Goal: Obtain resource: Obtain resource

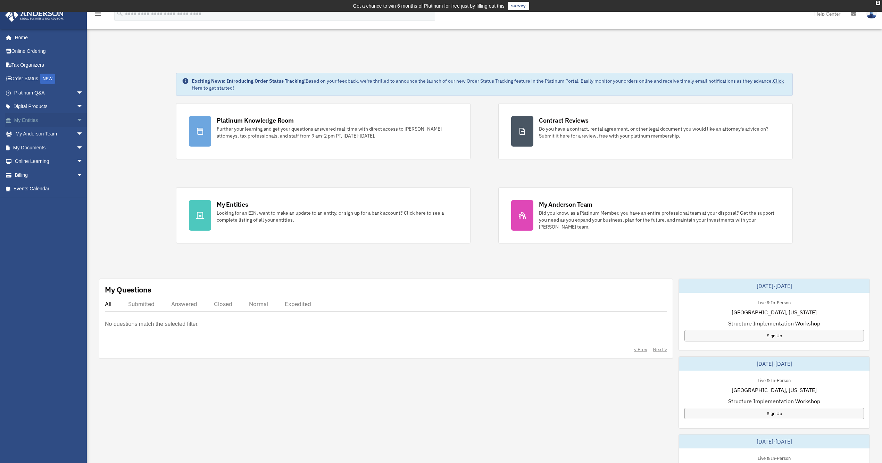
click at [40, 113] on link "My Entities arrow_drop_down" at bounding box center [49, 120] width 89 height 14
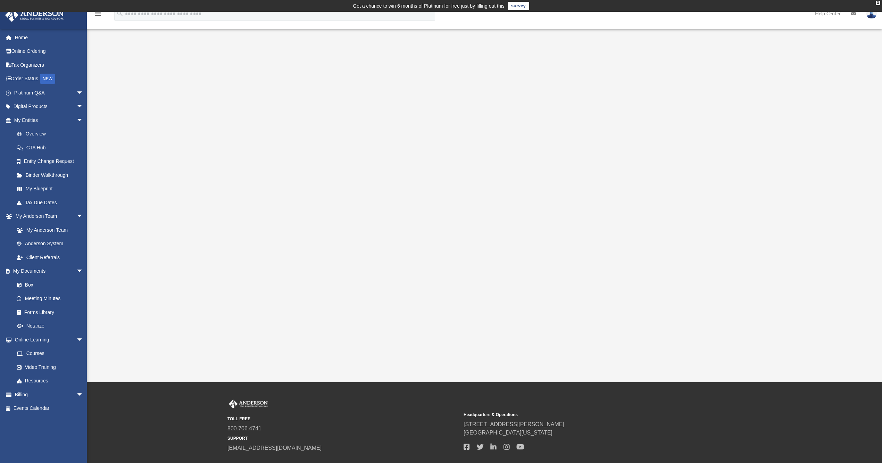
click at [168, 154] on div at bounding box center [485, 208] width 716 height 278
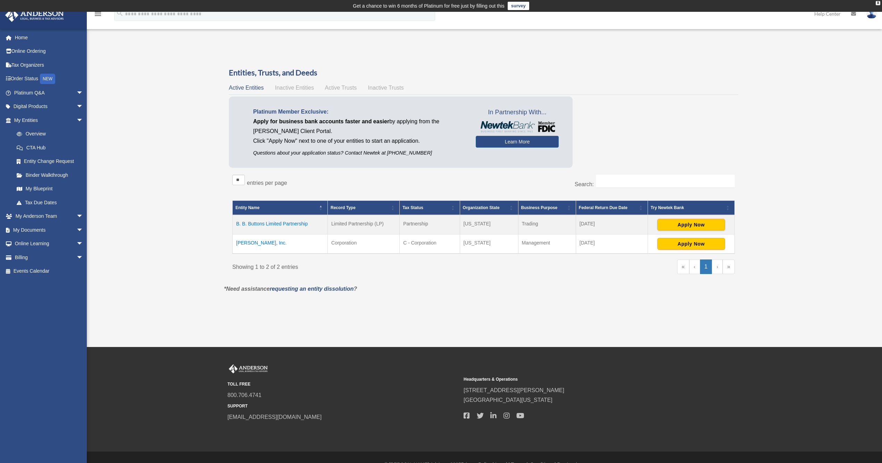
click at [255, 241] on td "Elle Brooke, Inc." at bounding box center [280, 243] width 95 height 19
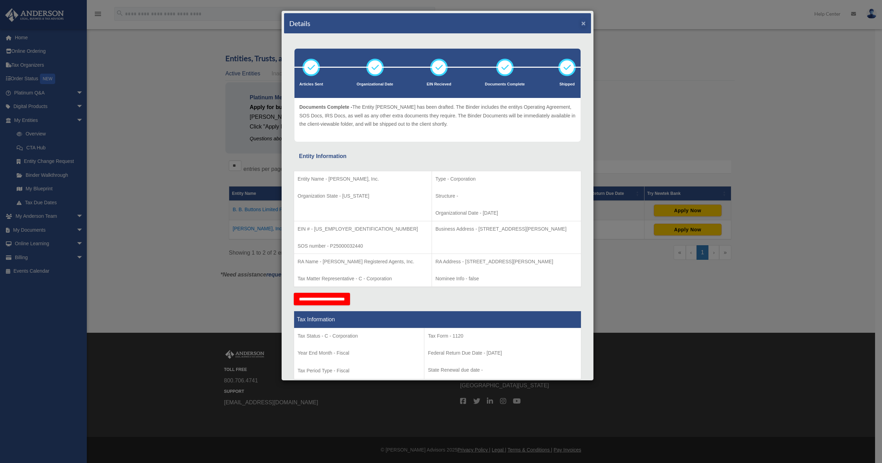
click at [581, 25] on button "×" at bounding box center [583, 22] width 5 height 7
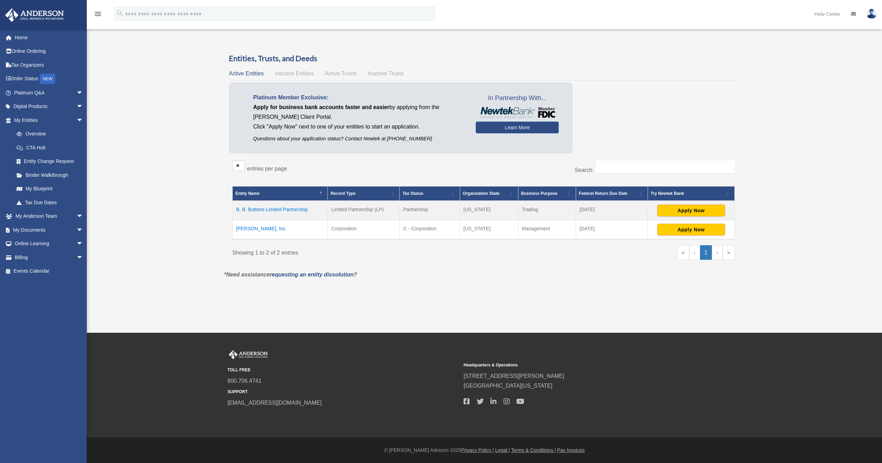
click at [262, 230] on td "[PERSON_NAME], Inc." at bounding box center [280, 229] width 95 height 19
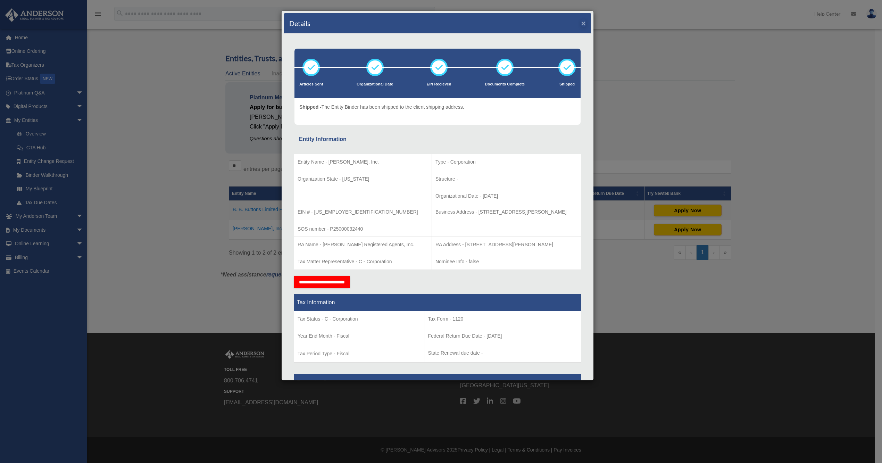
click at [581, 23] on button "×" at bounding box center [583, 22] width 5 height 7
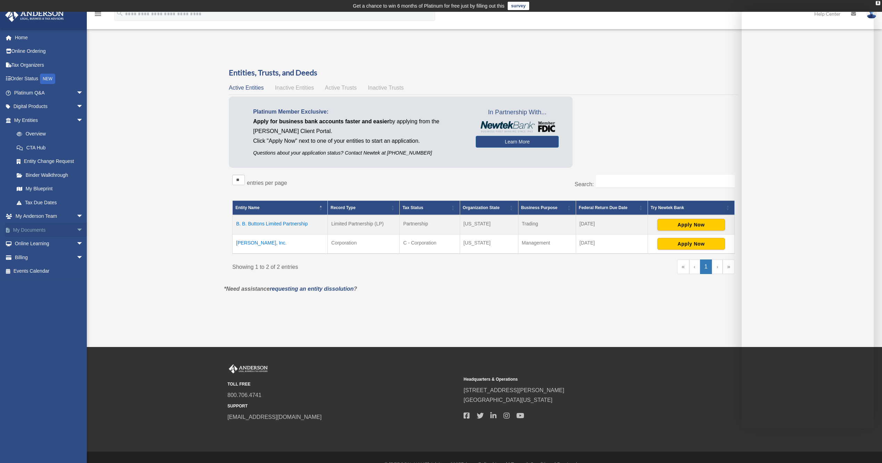
click at [76, 235] on span "arrow_drop_down" at bounding box center [83, 230] width 14 height 14
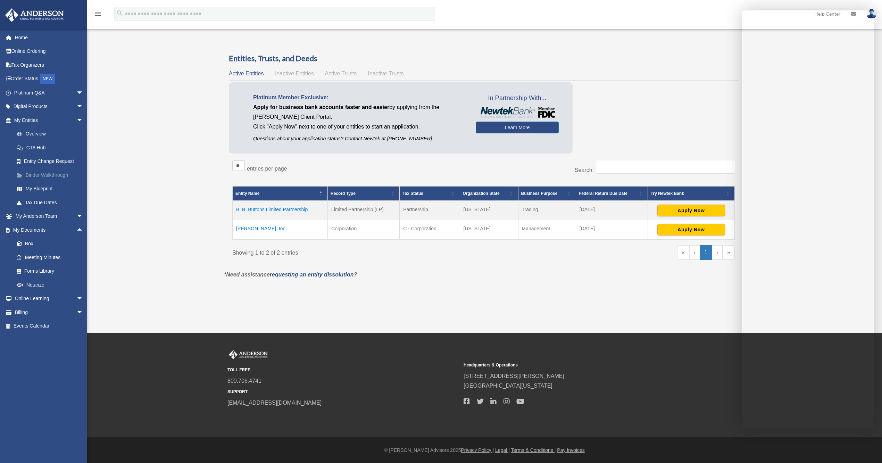
click at [49, 174] on link "Binder Walkthrough" at bounding box center [52, 175] width 84 height 14
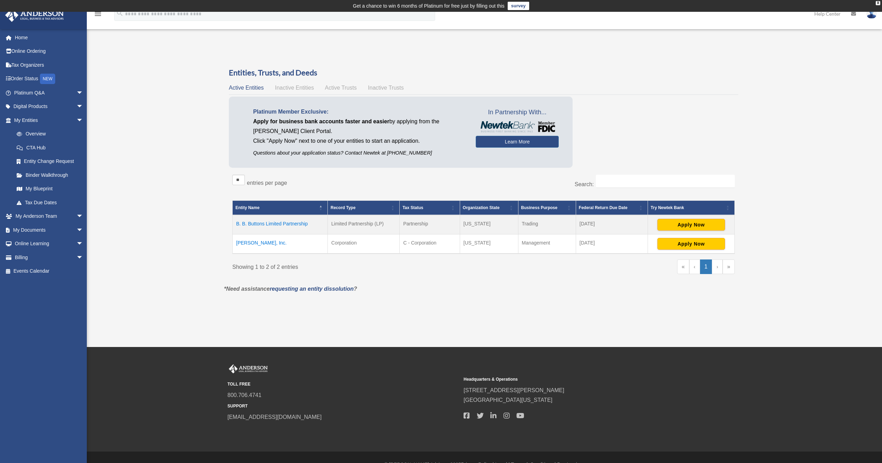
click at [299, 222] on td "B. B. Buttons Limited Partnership" at bounding box center [280, 224] width 95 height 19
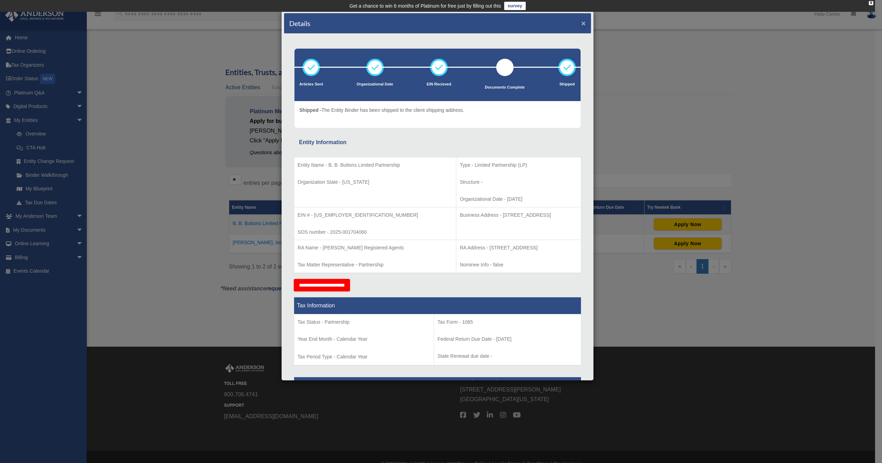
click at [581, 25] on button "×" at bounding box center [583, 22] width 5 height 7
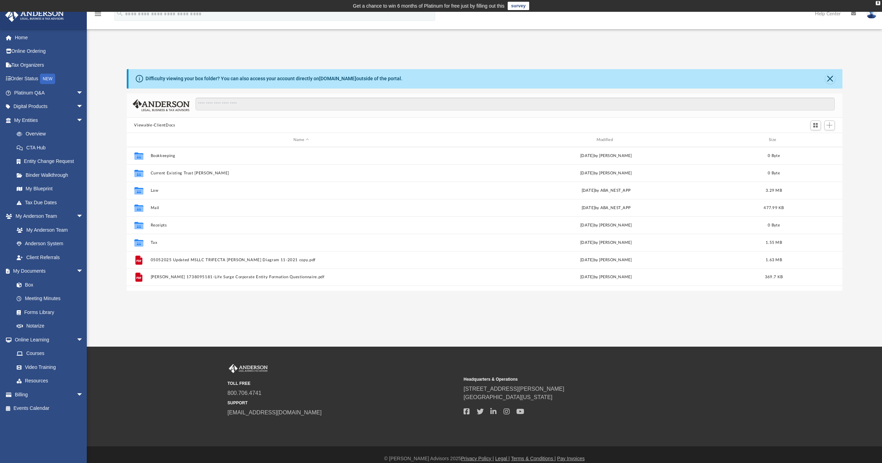
scroll to position [151, 709]
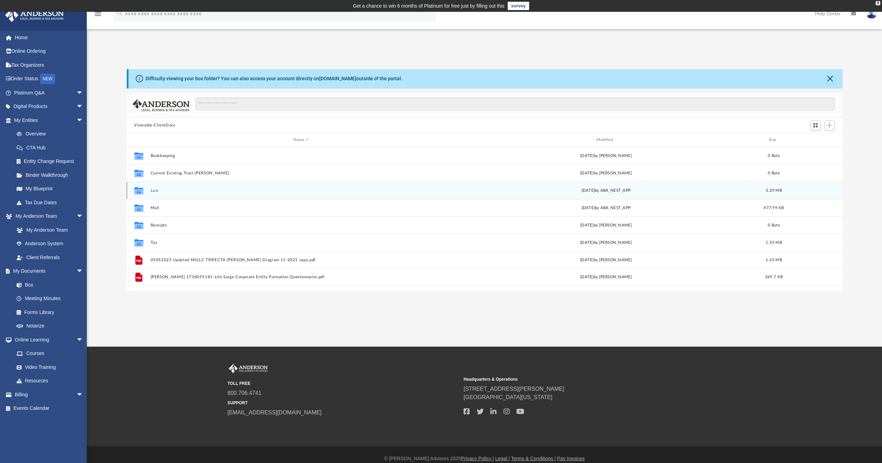
click at [185, 194] on div "Collaborated Folder Law [DATE] by ABA_NEST_APP 3.29 MB" at bounding box center [485, 190] width 716 height 17
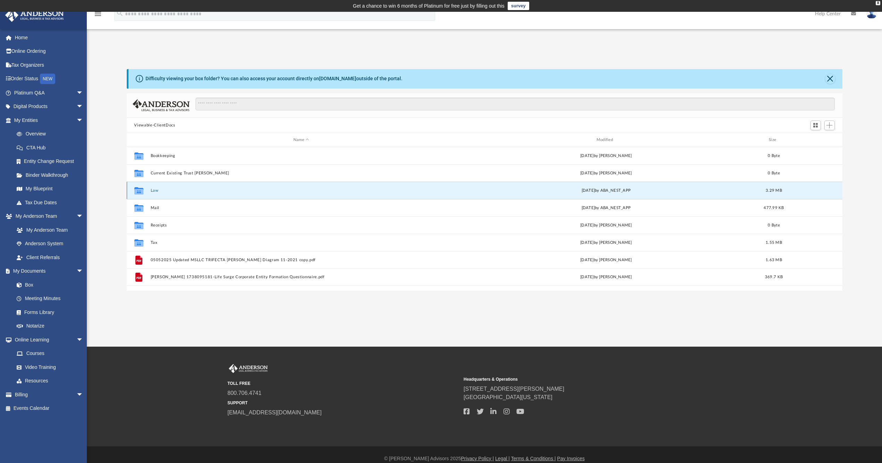
click at [153, 191] on button "Law" at bounding box center [301, 190] width 302 height 5
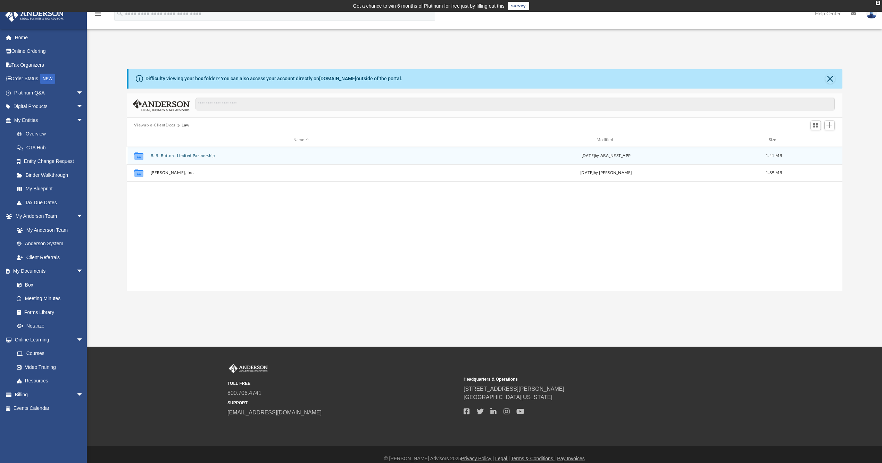
click at [175, 157] on button "B. B. Buttons Limited Partnership" at bounding box center [301, 156] width 302 height 5
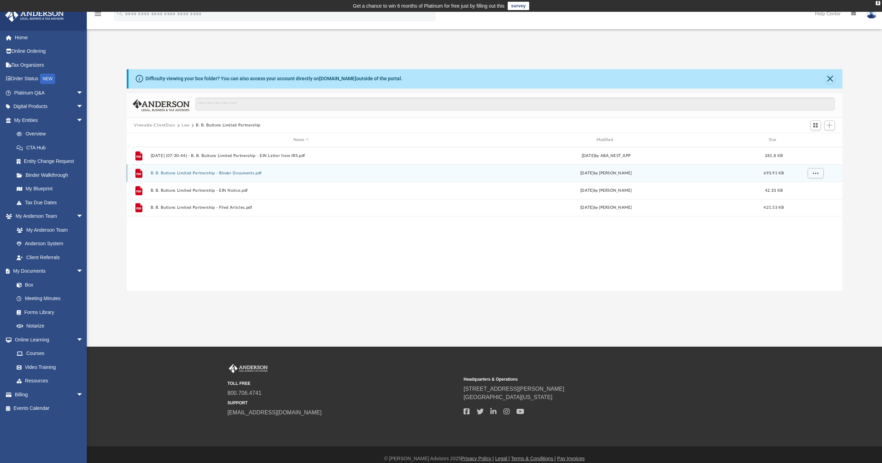
click at [226, 174] on button "B. B. Buttons Limited Partnership - Binder Documents.pdf" at bounding box center [301, 173] width 302 height 5
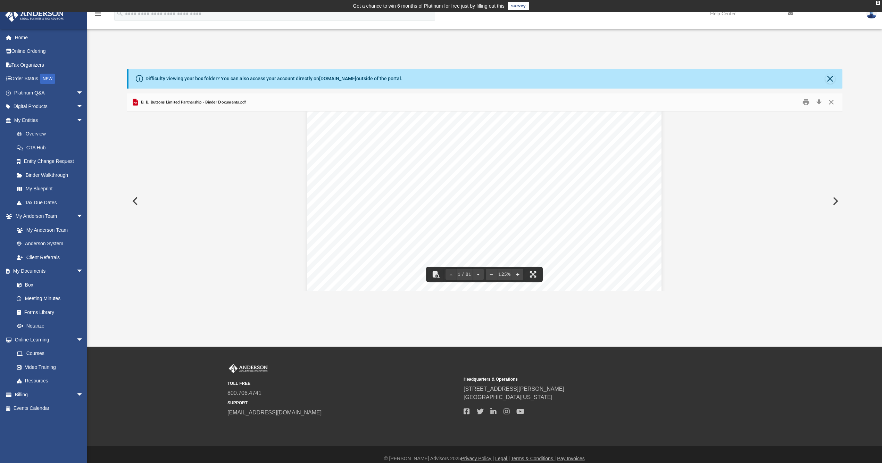
scroll to position [138, 0]
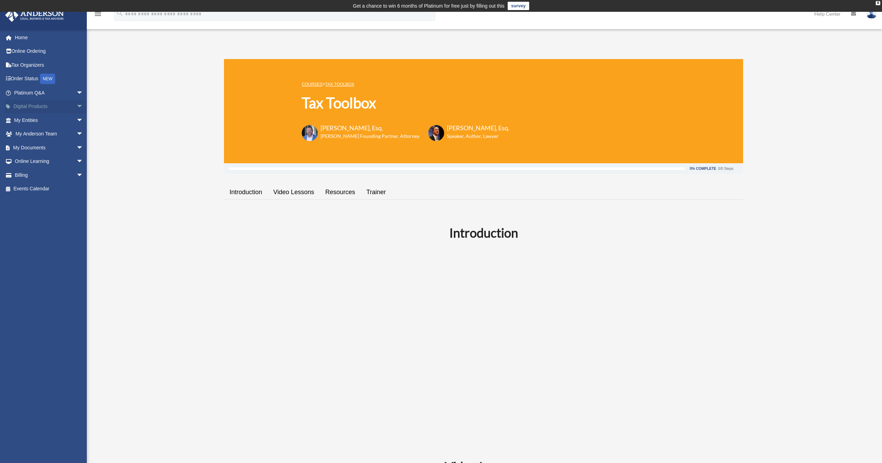
click at [76, 102] on span "arrow_drop_down" at bounding box center [83, 107] width 14 height 14
click at [57, 131] on div "Business Credit Optimizer" at bounding box center [54, 134] width 61 height 9
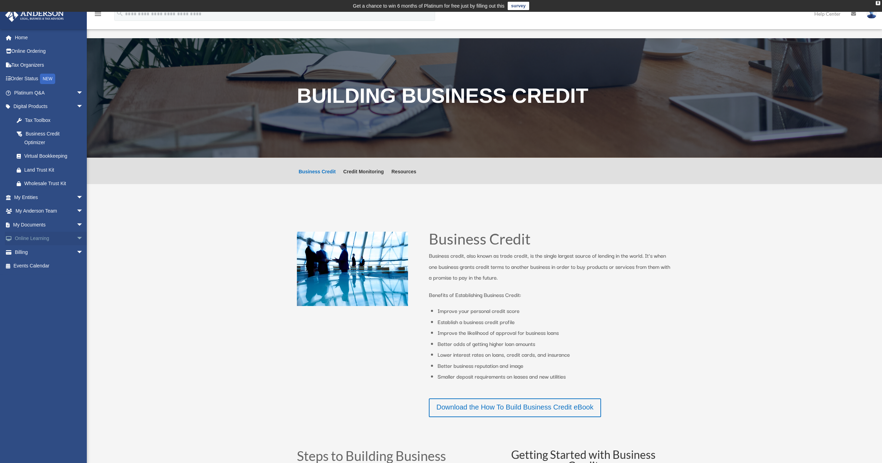
click at [76, 235] on span "arrow_drop_down" at bounding box center [83, 239] width 14 height 14
click at [36, 274] on link "Resources" at bounding box center [52, 280] width 84 height 14
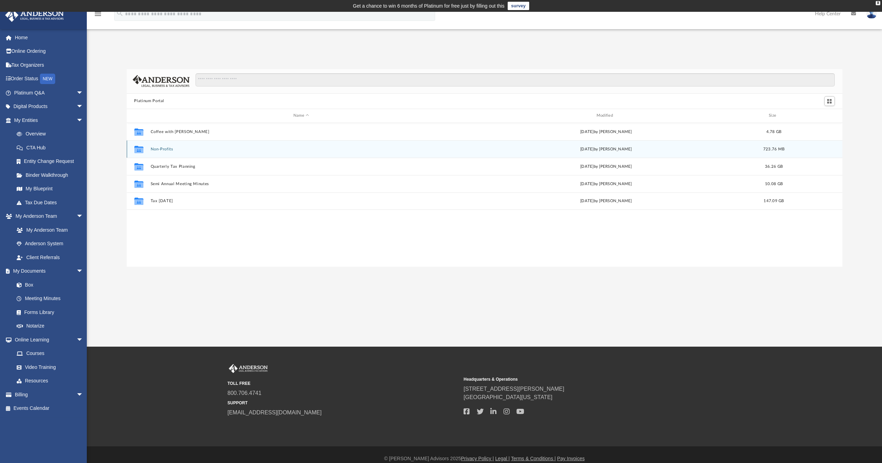
scroll to position [151, 709]
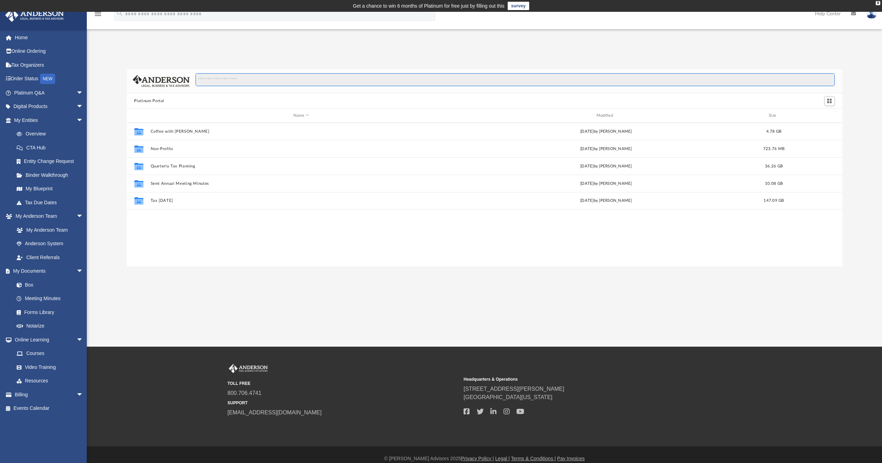
click at [253, 82] on input "Search files and folders" at bounding box center [515, 79] width 639 height 13
type input "*"
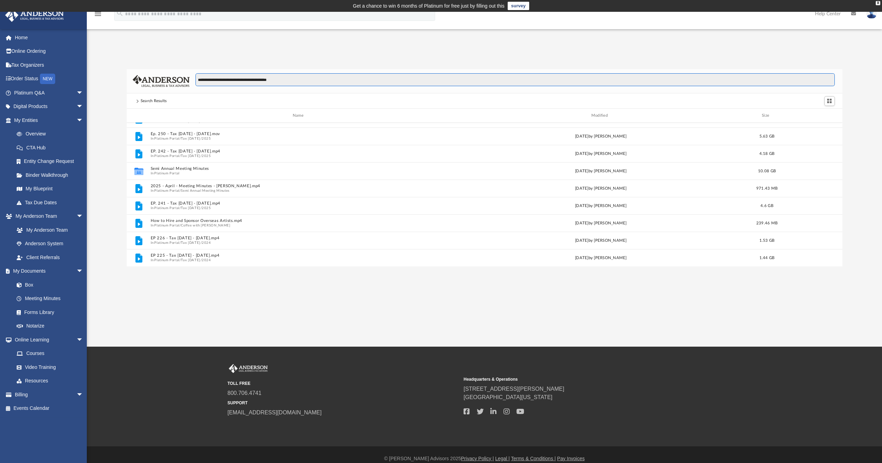
scroll to position [0, 0]
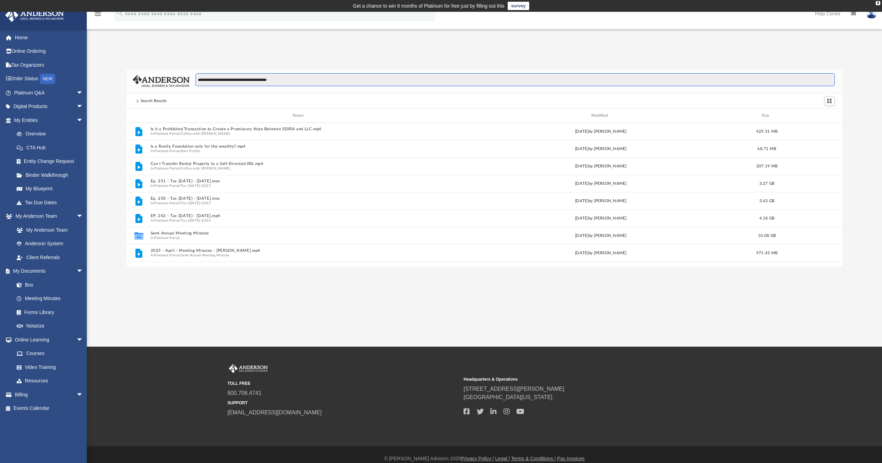
drag, startPoint x: 234, startPoint y: 81, endPoint x: 191, endPoint y: 74, distance: 43.5
click at [191, 74] on div "**********" at bounding box center [512, 83] width 645 height 20
click at [235, 80] on input "**********" at bounding box center [515, 79] width 639 height 13
type input "**********"
click at [48, 348] on link "Courses" at bounding box center [52, 354] width 84 height 14
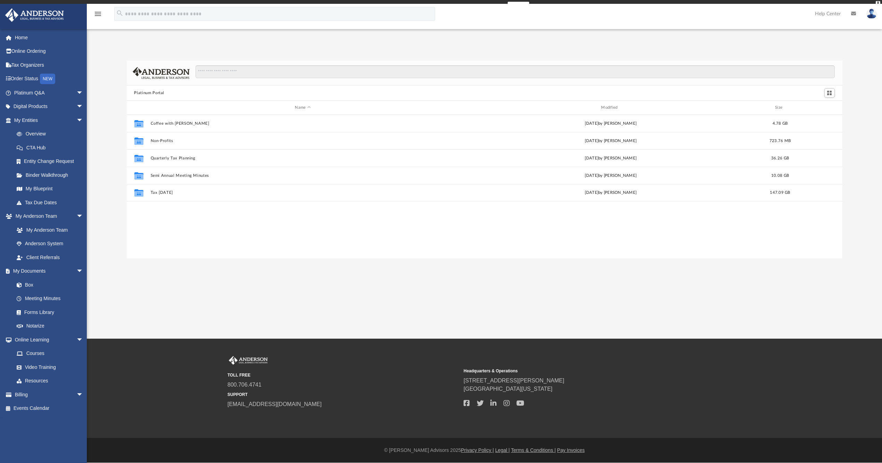
scroll to position [151, 709]
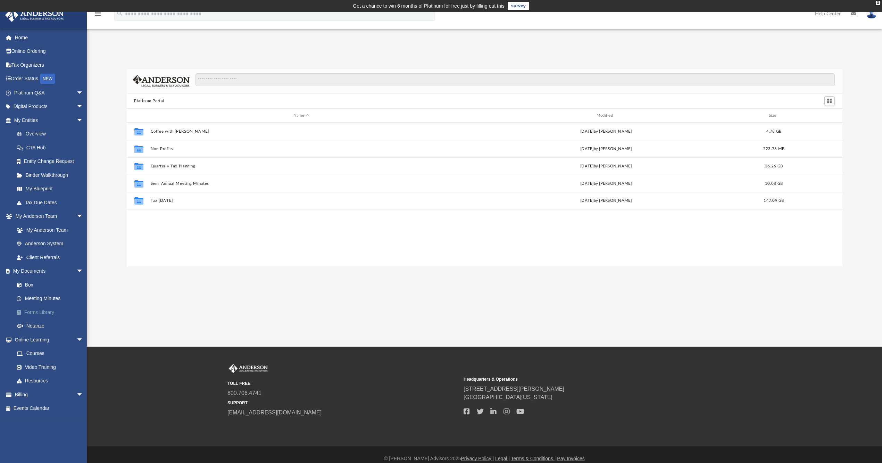
click at [45, 307] on link "Forms Library" at bounding box center [52, 312] width 84 height 14
click at [259, 82] on input "Search files and folders" at bounding box center [515, 79] width 639 height 13
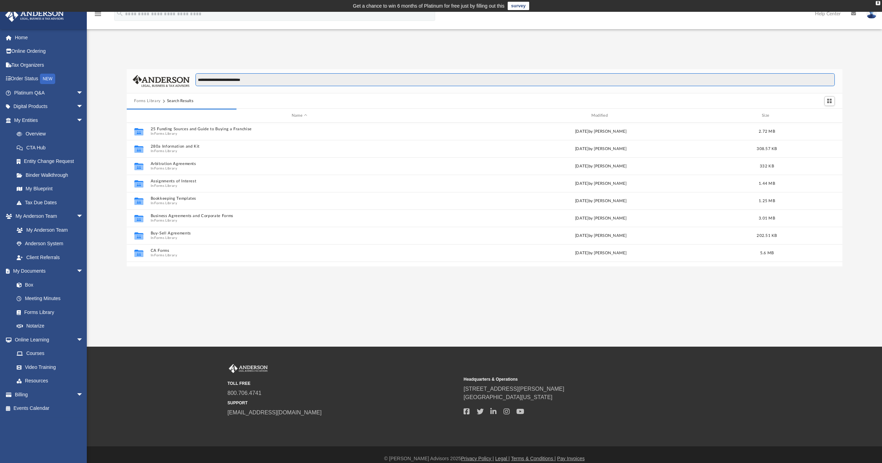
type input "**********"
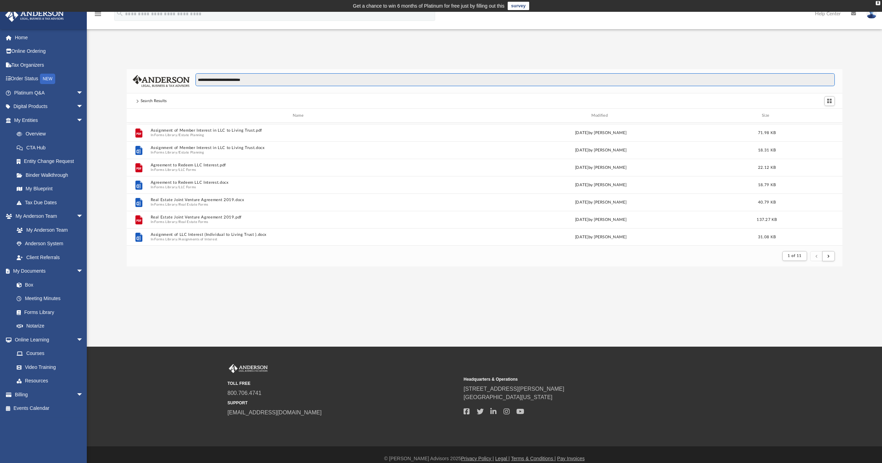
scroll to position [108, 0]
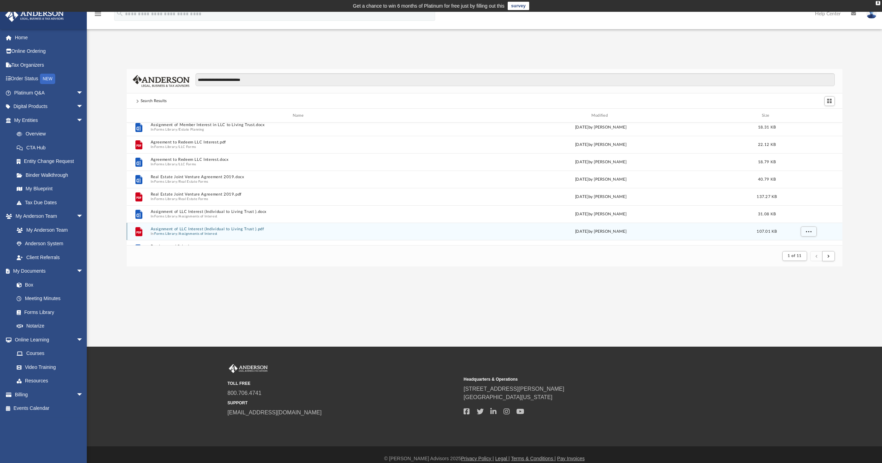
click at [206, 232] on button "Assignments of Interest" at bounding box center [198, 234] width 39 height 5
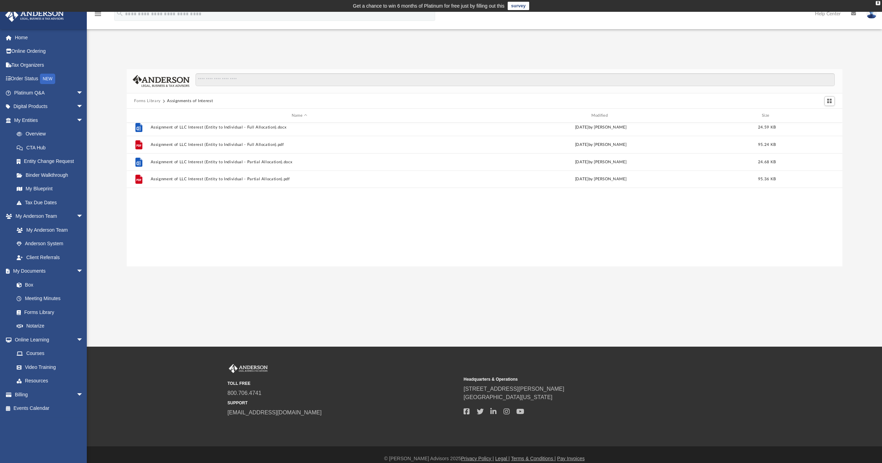
scroll to position [151, 709]
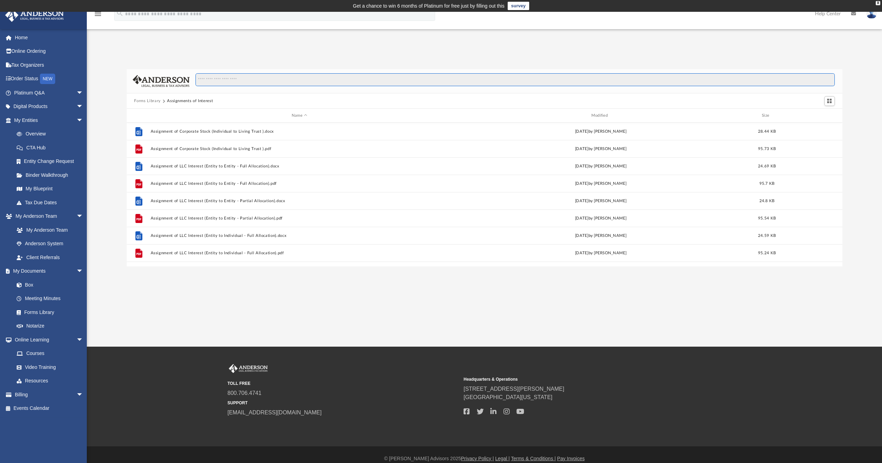
click at [221, 81] on input "Search files and folders" at bounding box center [515, 79] width 639 height 13
drag, startPoint x: 258, startPoint y: 81, endPoint x: 223, endPoint y: 81, distance: 35.8
click at [224, 81] on input "**********" at bounding box center [515, 79] width 639 height 13
click at [199, 81] on input "**********" at bounding box center [515, 79] width 639 height 13
type input "**********"
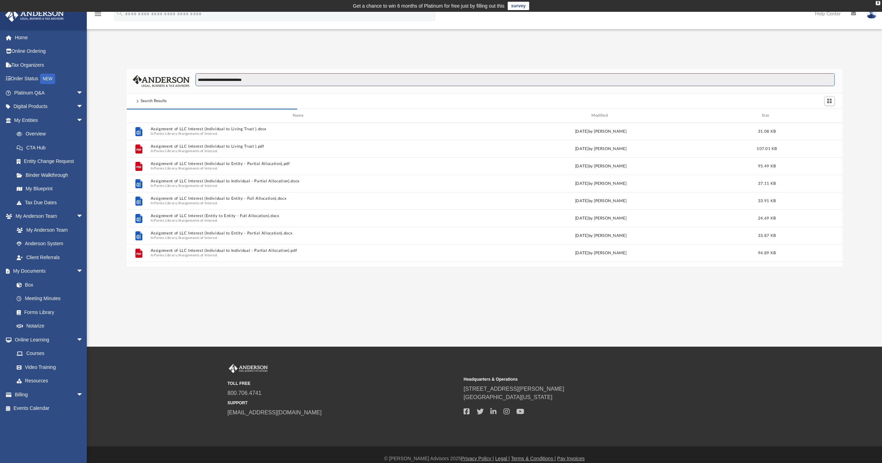
click at [266, 81] on input "**********" at bounding box center [515, 79] width 639 height 13
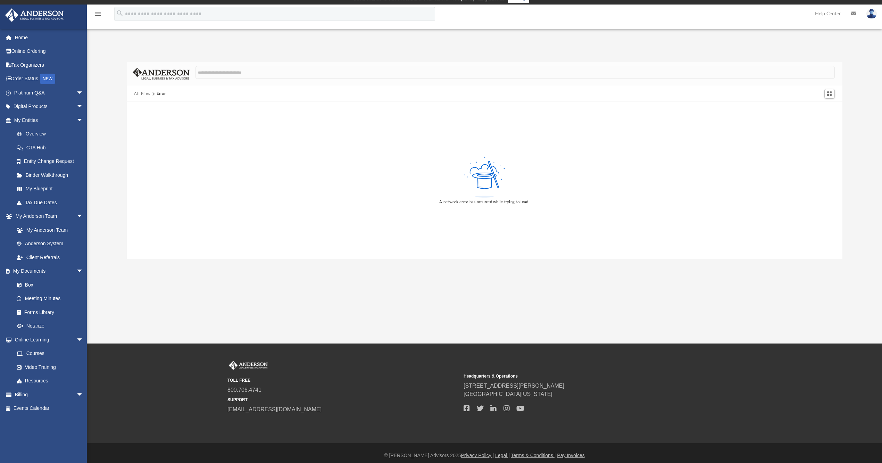
click at [219, 71] on input "**********" at bounding box center [515, 72] width 639 height 13
click at [275, 73] on input "**********" at bounding box center [515, 72] width 639 height 13
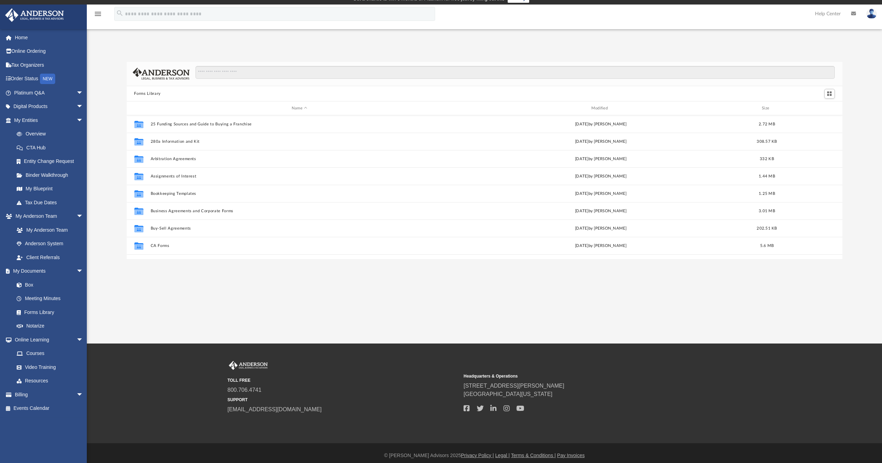
scroll to position [151, 709]
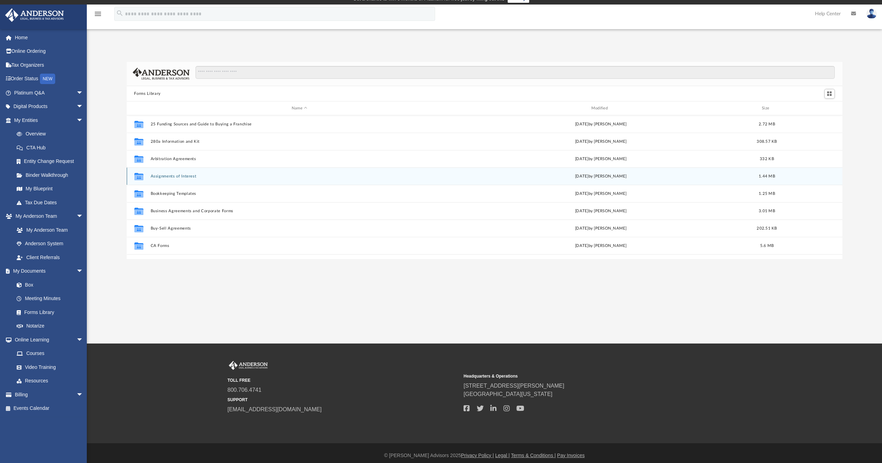
click at [178, 177] on button "Assignments of Interest" at bounding box center [299, 176] width 298 height 5
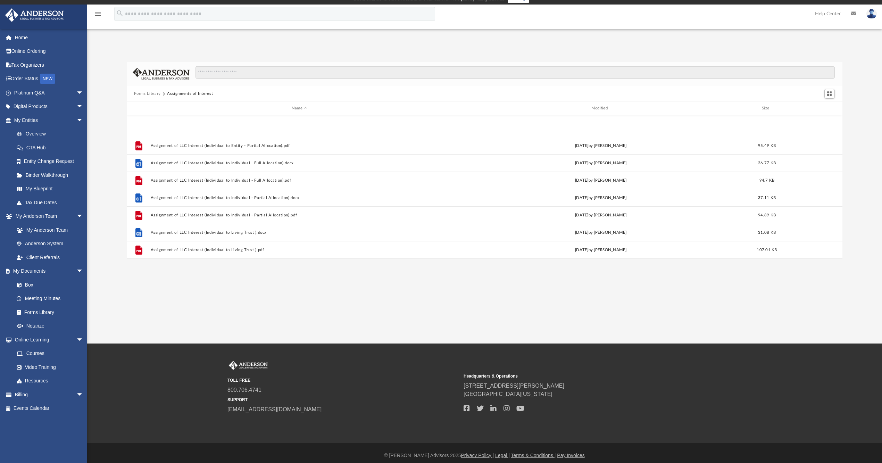
scroll to position [256, 0]
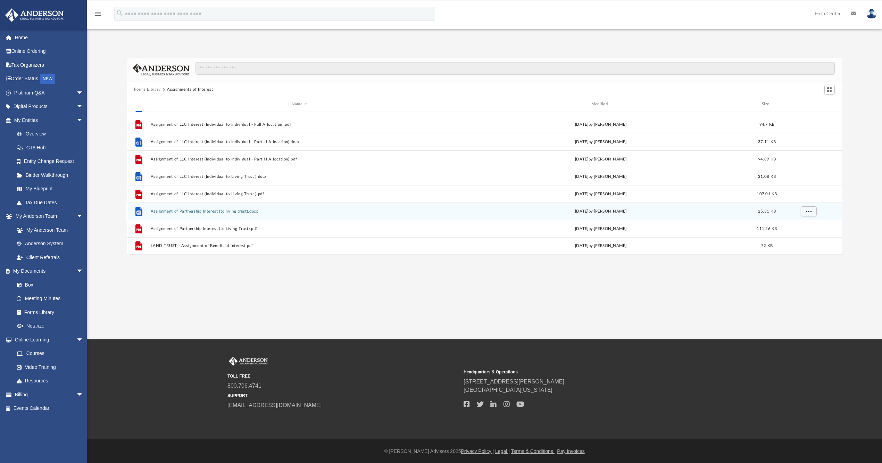
click at [204, 213] on button "Assignment of Partnership Interest (to living trust).docx" at bounding box center [299, 211] width 298 height 5
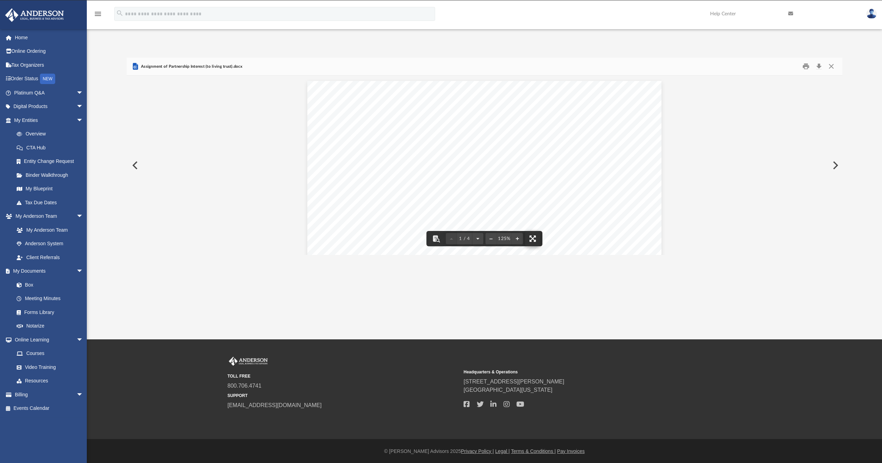
click at [533, 238] on button "File preview" at bounding box center [532, 238] width 15 height 15
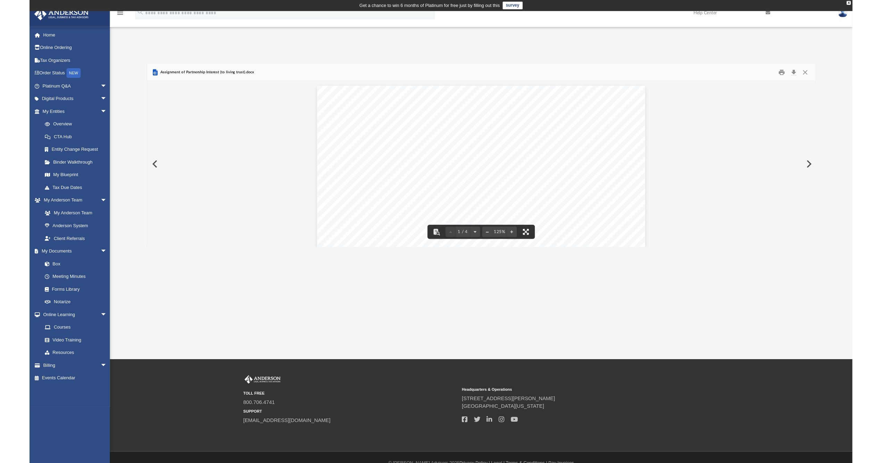
scroll to position [151, 709]
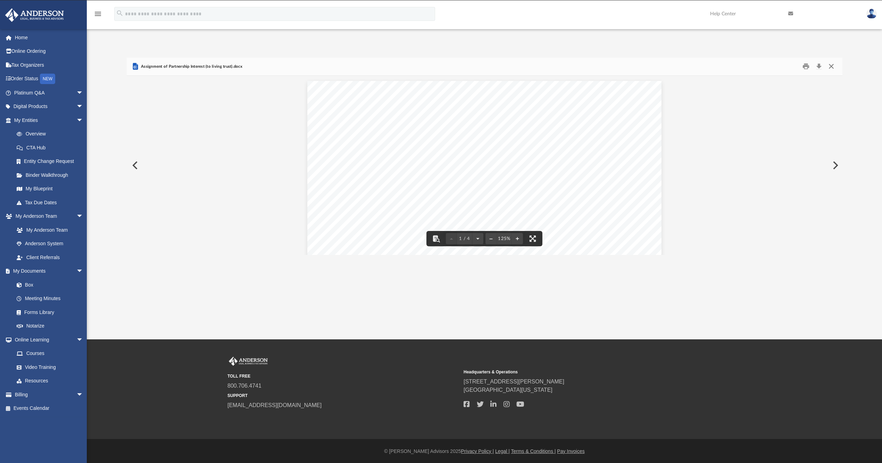
click at [834, 68] on button "Close" at bounding box center [831, 66] width 13 height 11
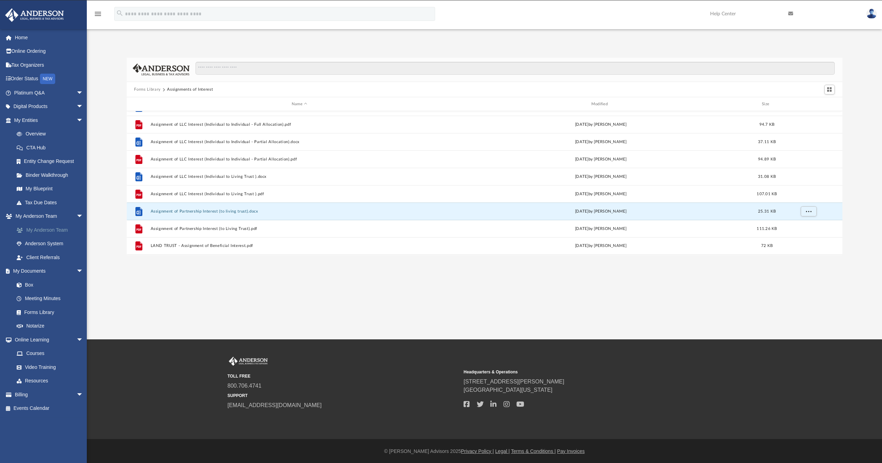
click at [56, 223] on link "My Anderson Team" at bounding box center [52, 230] width 84 height 14
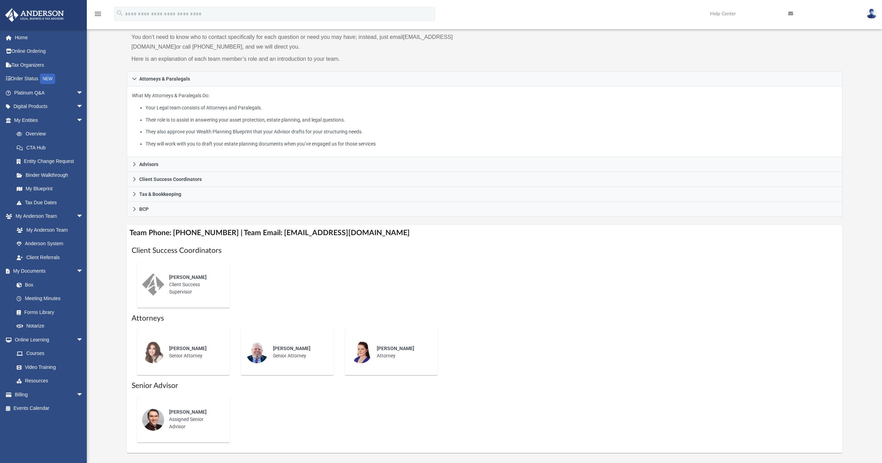
scroll to position [131, 0]
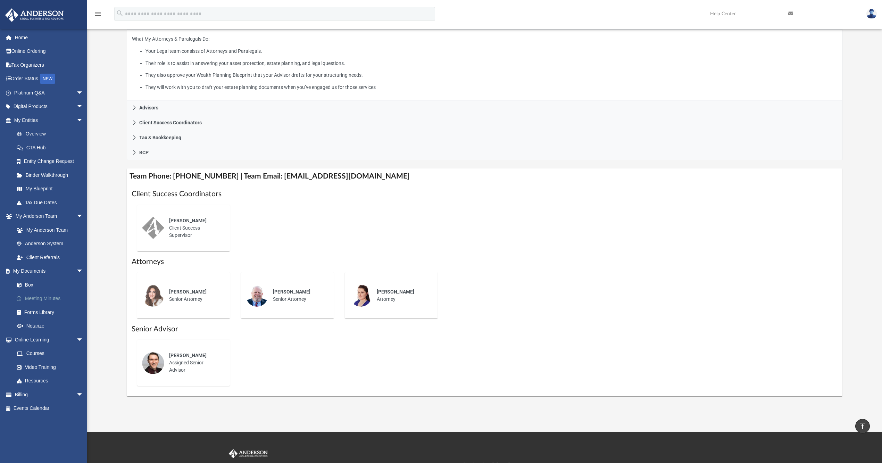
click at [53, 293] on link "Meeting Minutes" at bounding box center [52, 299] width 84 height 14
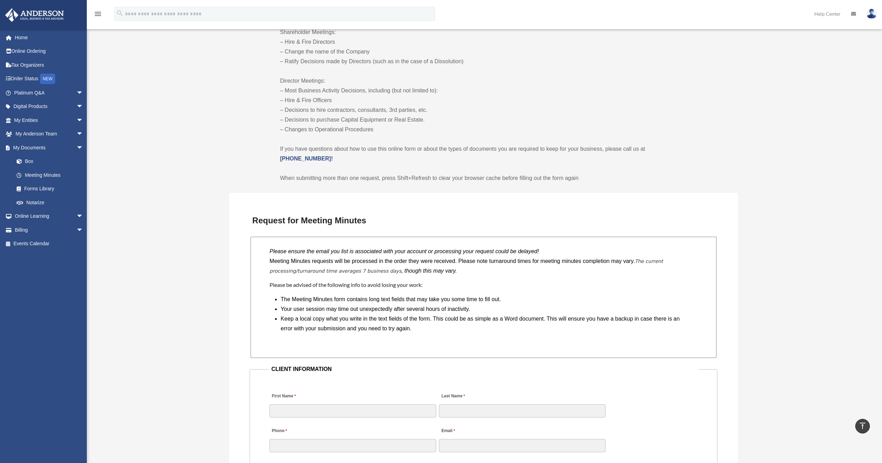
scroll to position [531, 0]
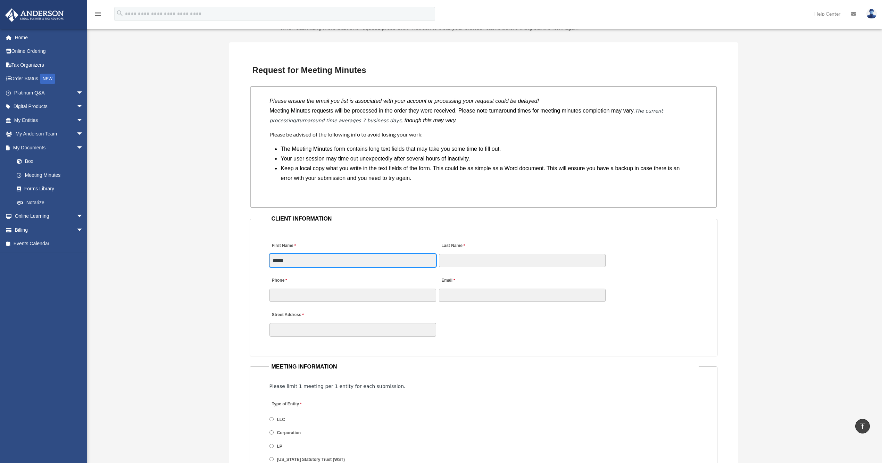
type input "*****"
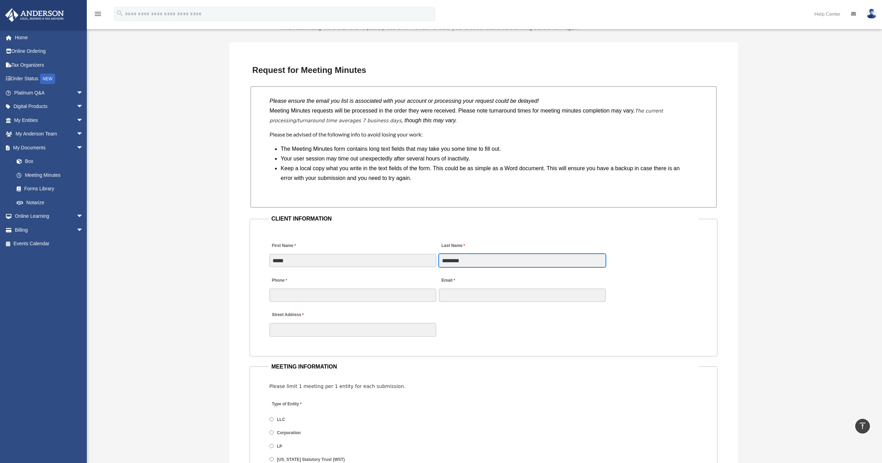
type input "********"
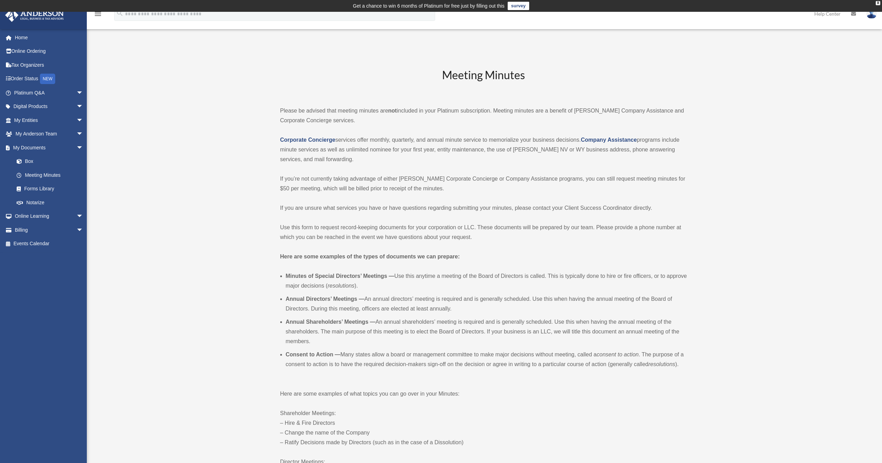
scroll to position [558, 0]
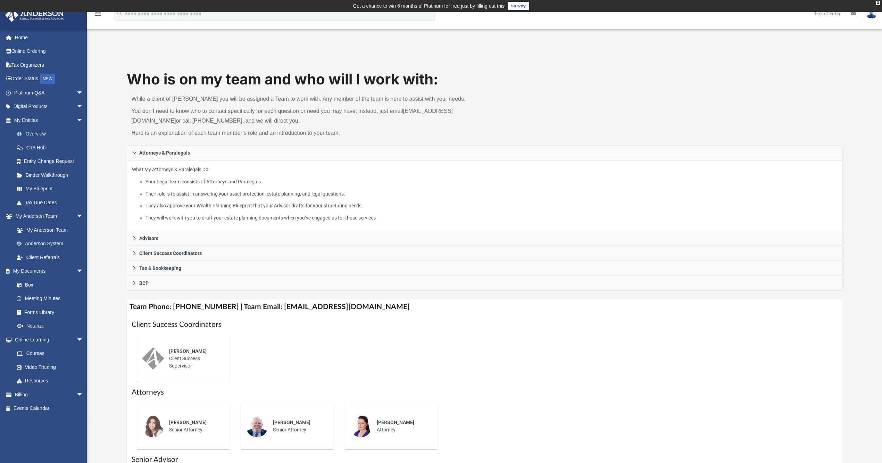
scroll to position [13, 0]
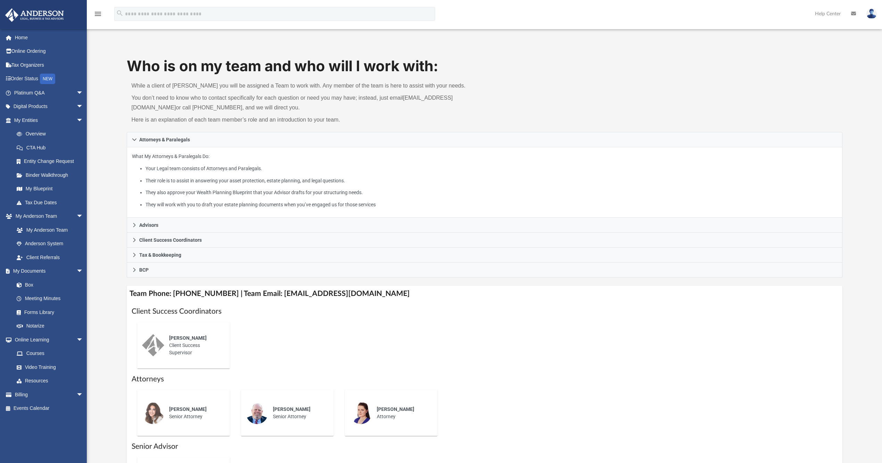
click at [343, 298] on h4 "Team Phone: [PHONE_NUMBER] | Team Email: [EMAIL_ADDRESS][DOMAIN_NAME]" at bounding box center [485, 294] width 716 height 16
drag, startPoint x: 378, startPoint y: 297, endPoint x: 273, endPoint y: 297, distance: 104.9
click at [273, 297] on h4 "Team Phone: [PHONE_NUMBER] | Team Email: [EMAIL_ADDRESS][DOMAIN_NAME]" at bounding box center [485, 294] width 716 height 16
copy h4 "[EMAIL_ADDRESS][DOMAIN_NAME]"
